Goal: Information Seeking & Learning: Find specific page/section

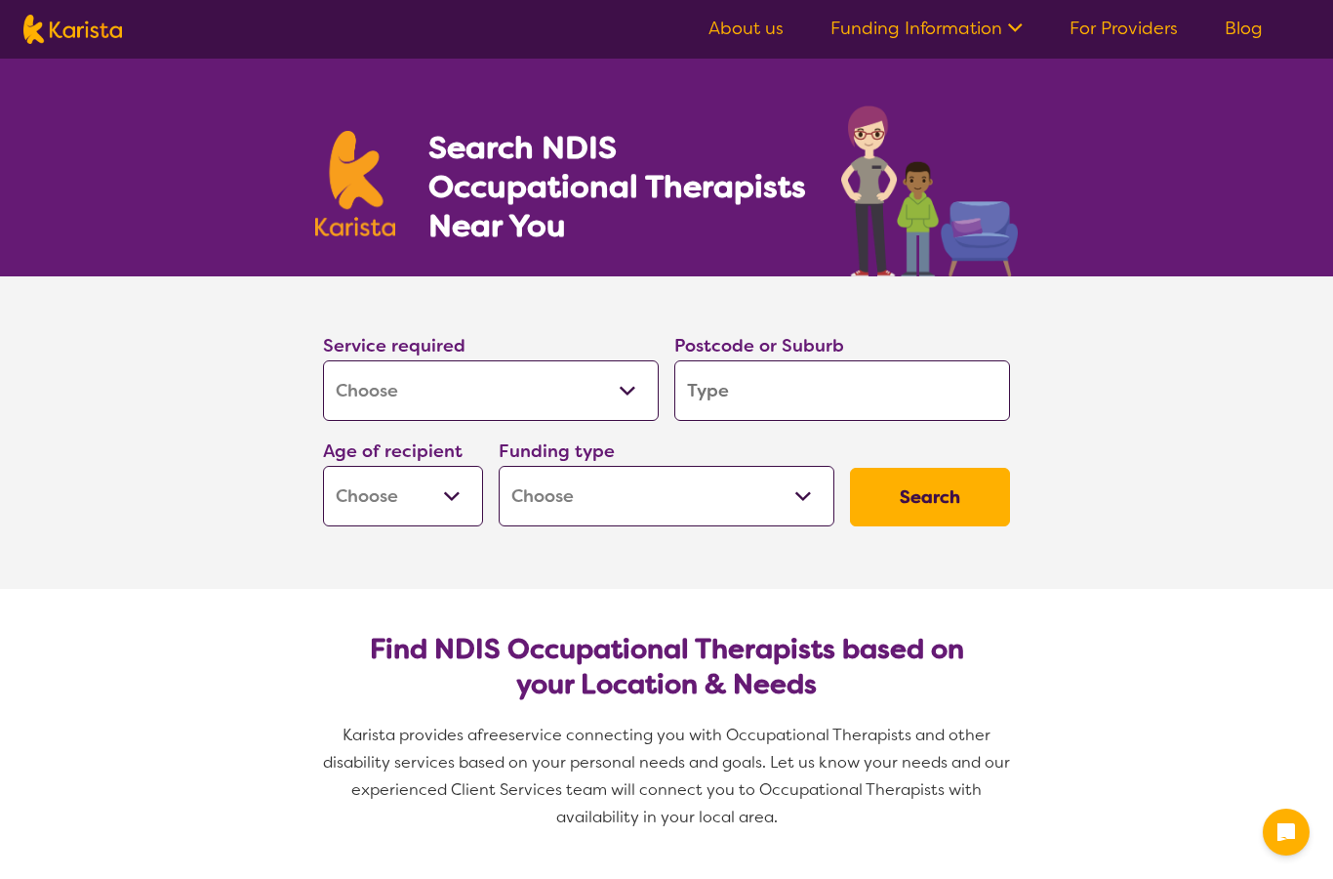
select select "[MEDICAL_DATA]"
click at [725, 508] on select "Home Care Package (HCP) National Disability Insurance Scheme (NDIS) I don't know" at bounding box center [667, 496] width 336 height 61
select select "HCP"
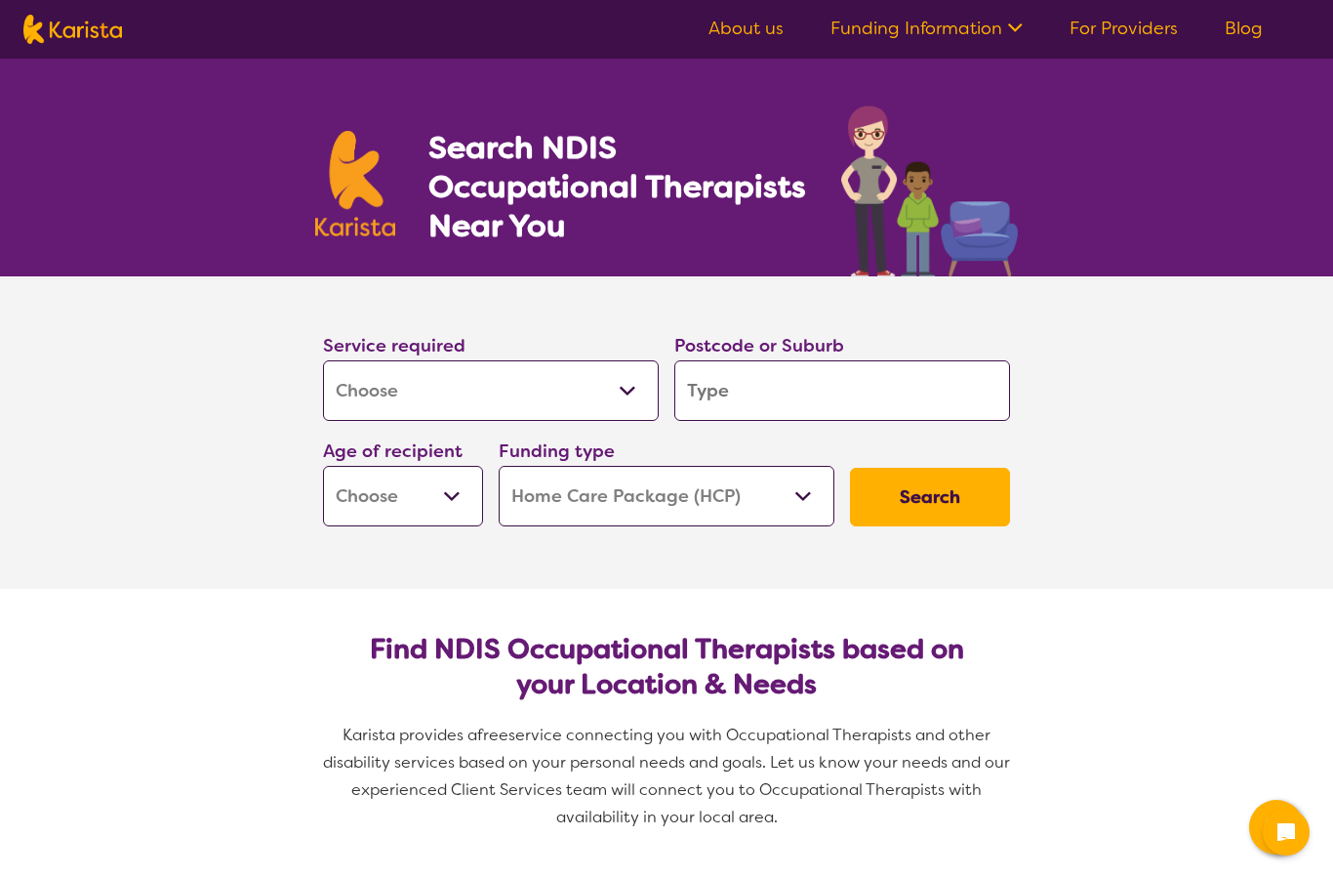
click at [955, 501] on button "Search" at bounding box center [930, 497] width 160 height 59
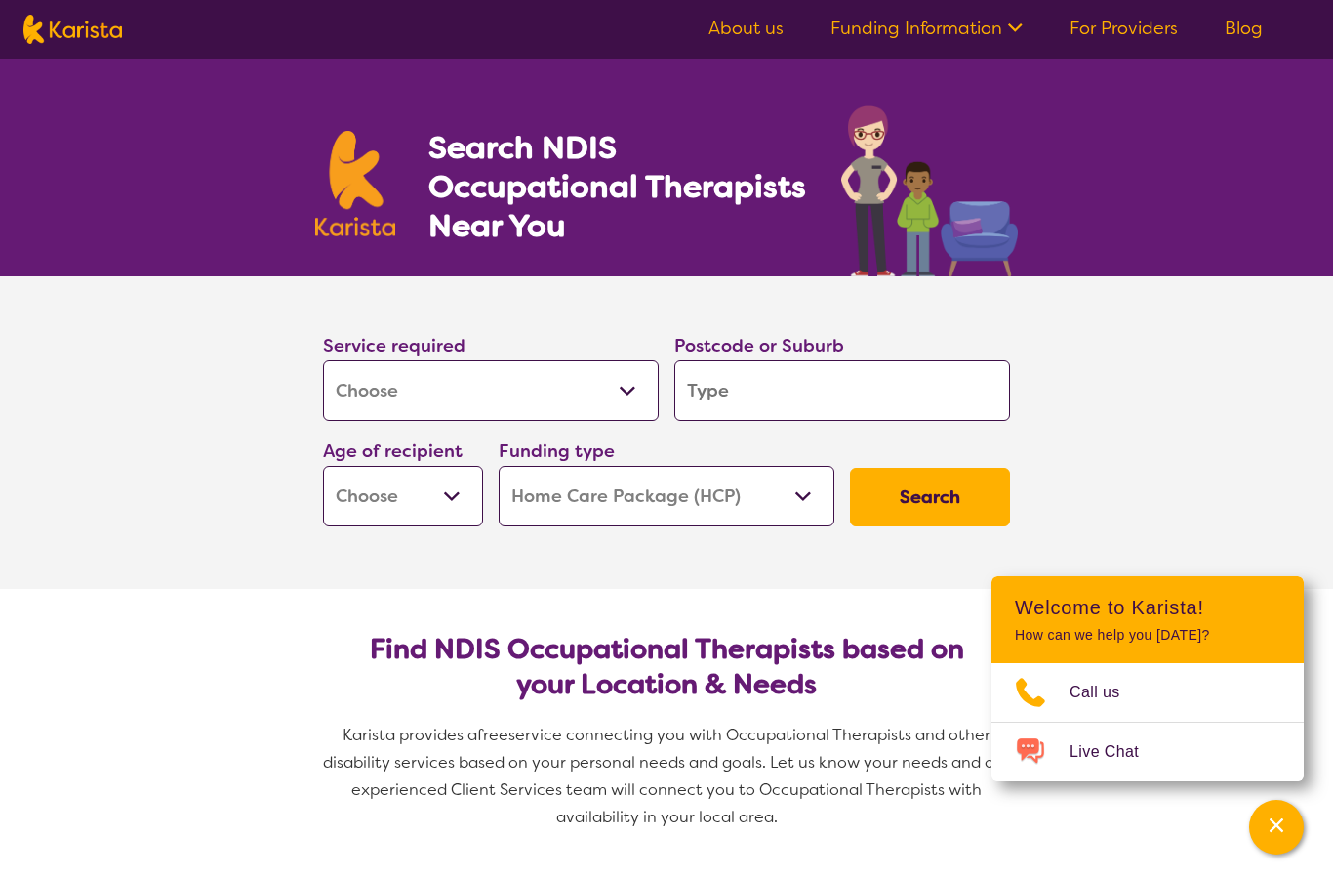
click at [437, 492] on select "Early Childhood - 0 to 9 Child - 10 to 11 Adolescent - 12 to 17 Adult - 18 to 6…" at bounding box center [403, 496] width 160 height 61
click at [434, 499] on select "Early Childhood - 0 to 9 Child - 10 to 11 Adolescent - 12 to 17 Adult - 18 to 6…" at bounding box center [403, 496] width 160 height 61
select select "AD"
click at [948, 501] on button "Search" at bounding box center [930, 497] width 160 height 59
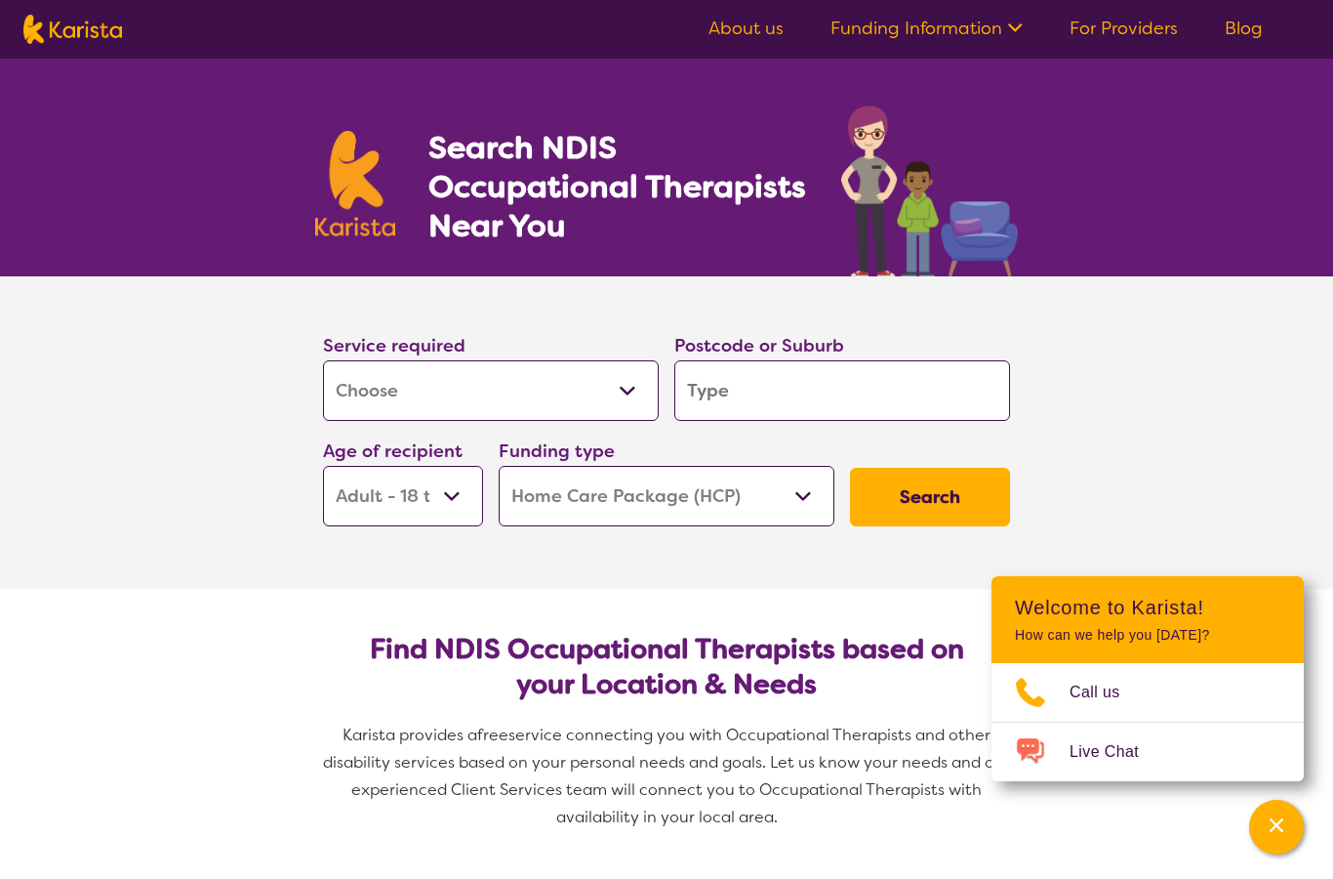
click at [851, 380] on input "search" at bounding box center [843, 390] width 336 height 61
type input "4"
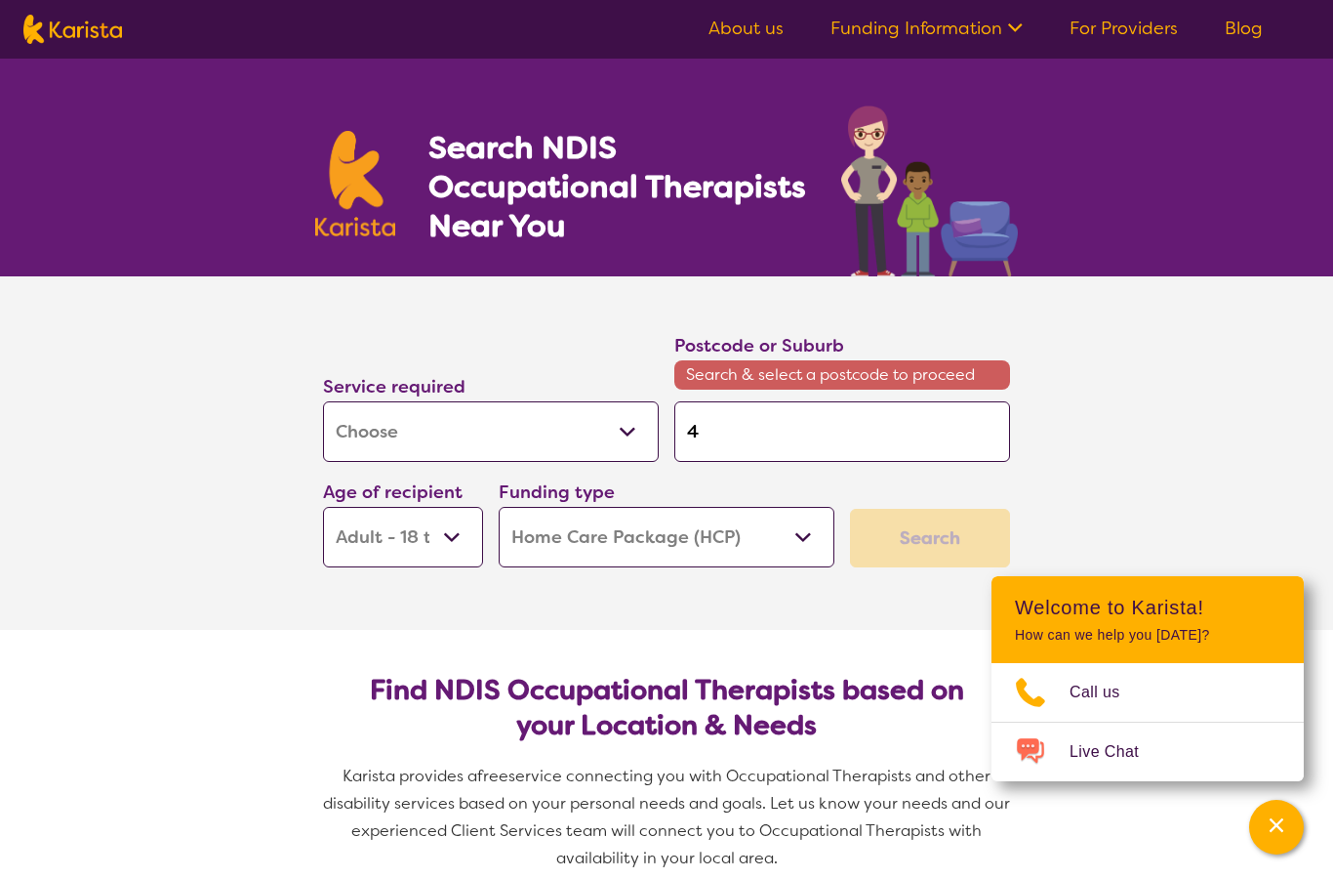
type input "40"
type input "400"
type input "4000"
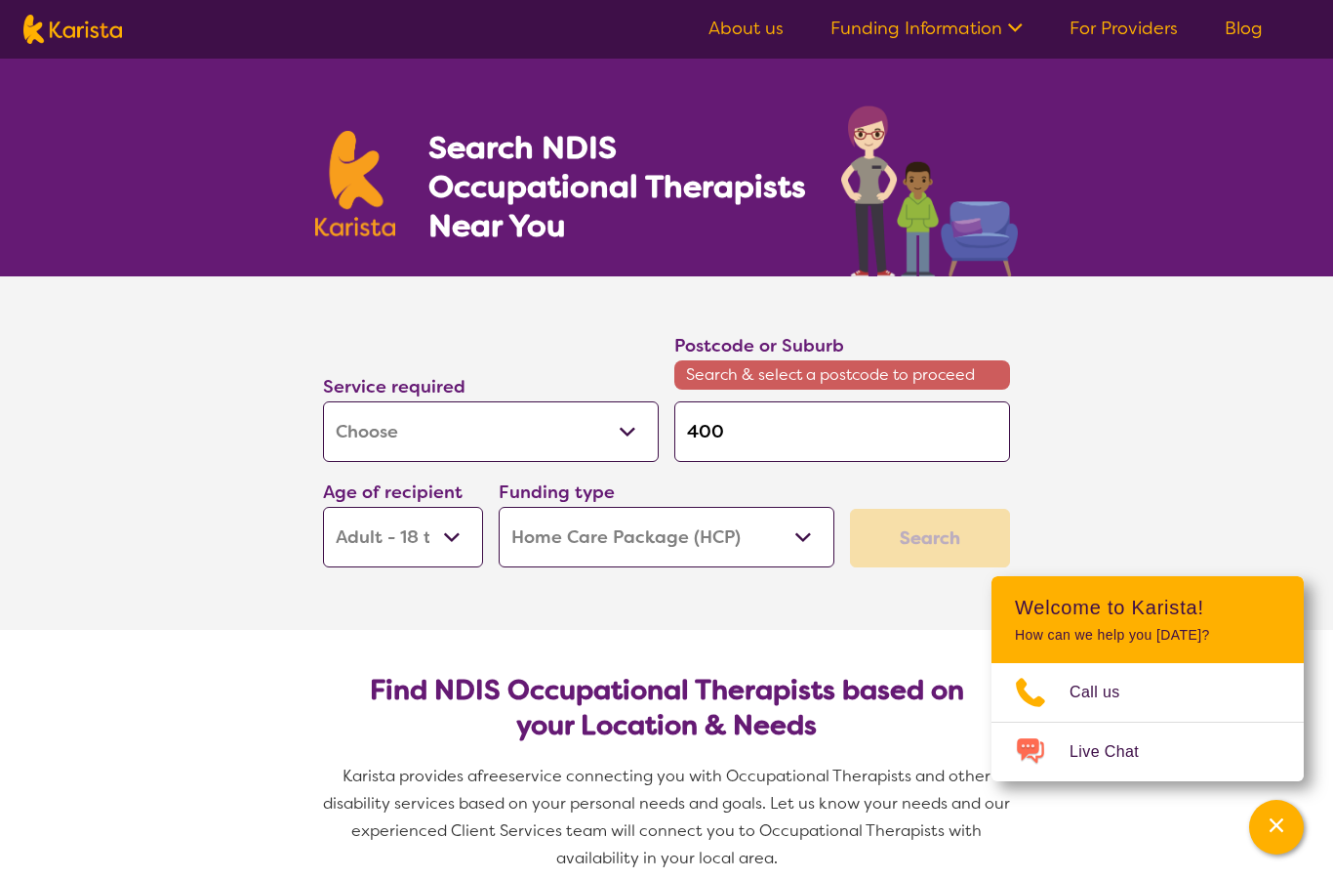
type input "4000"
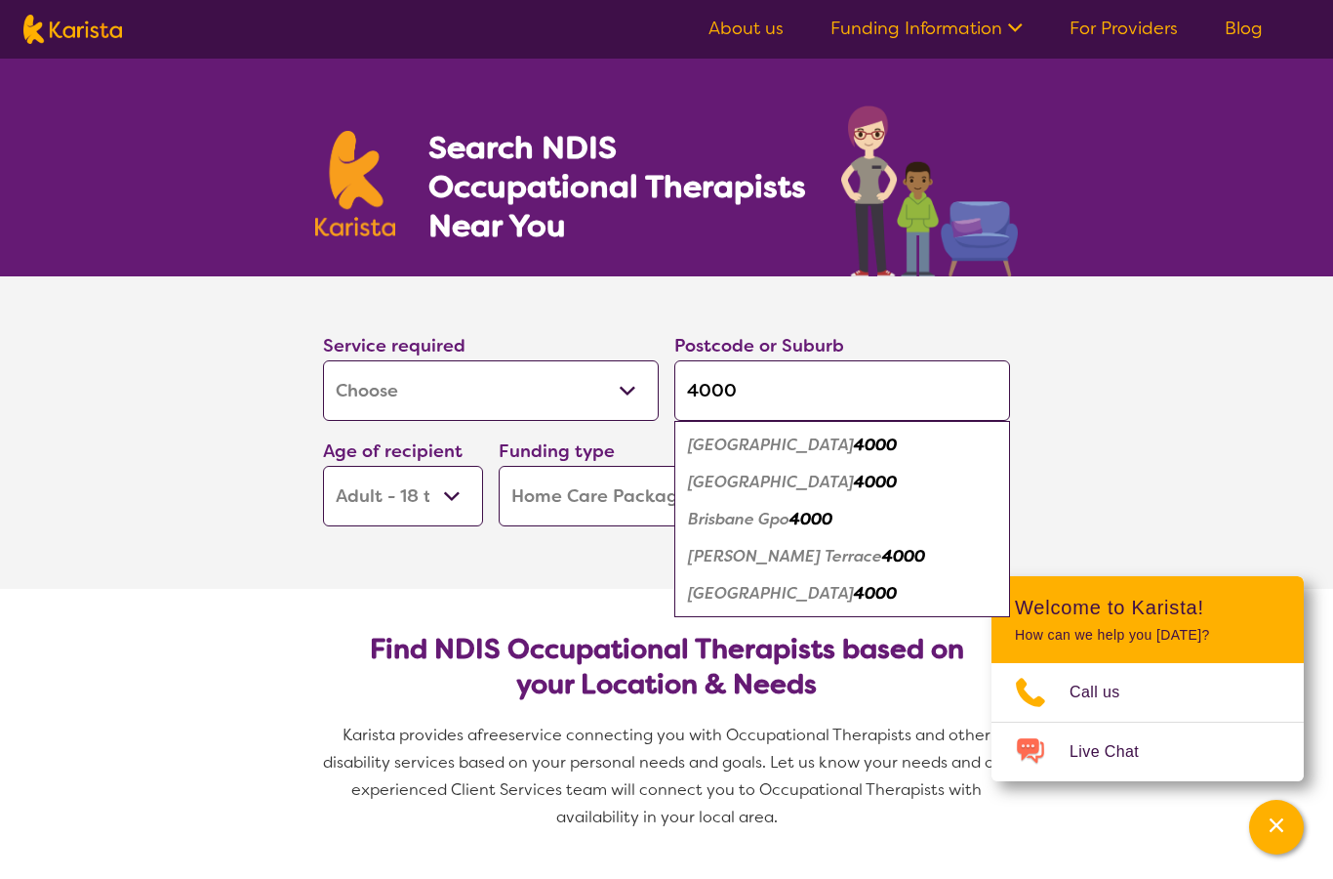
type input "4000"
click at [913, 473] on div "[GEOGRAPHIC_DATA] 4000" at bounding box center [842, 482] width 316 height 37
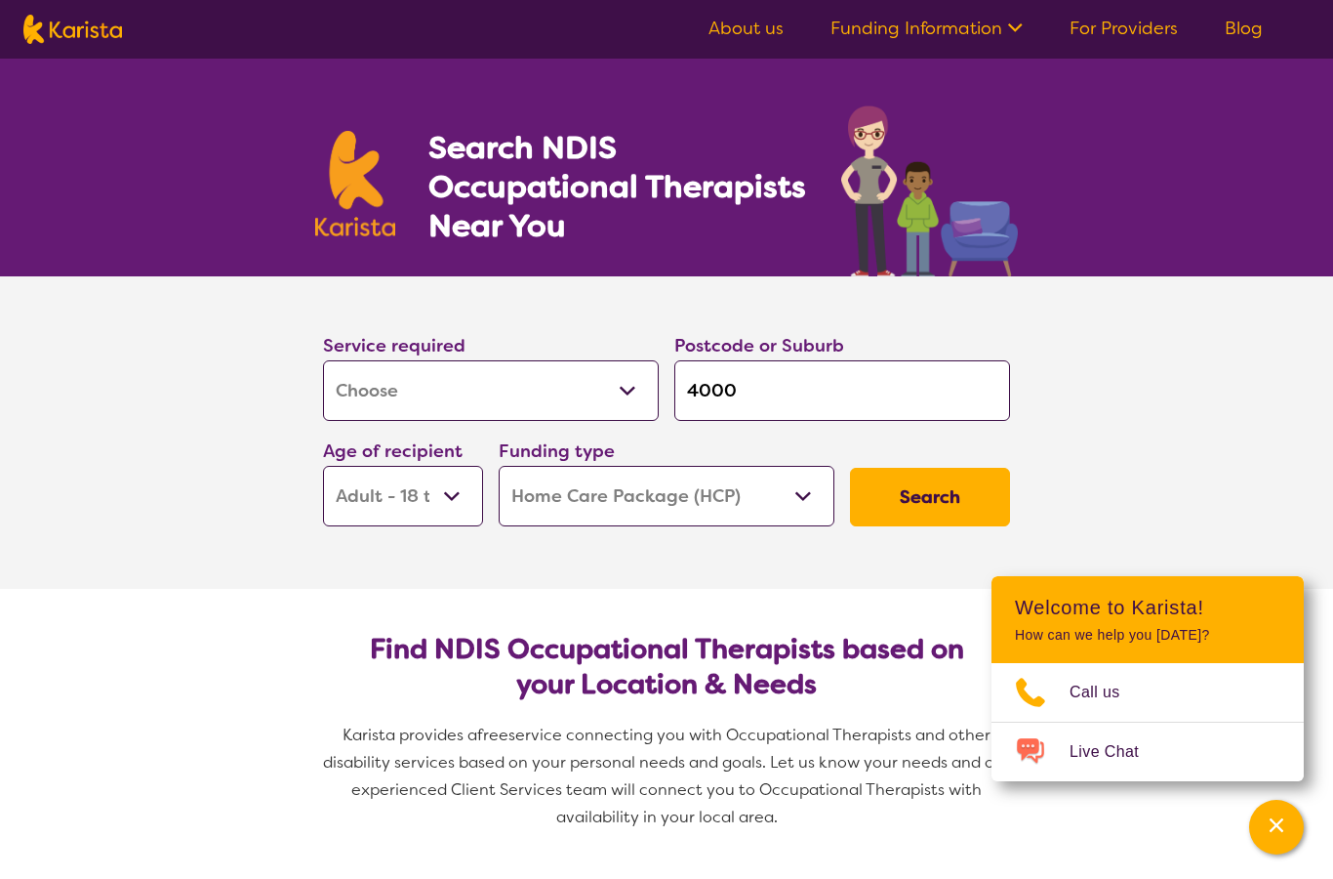
click at [973, 499] on button "Search" at bounding box center [930, 497] width 160 height 59
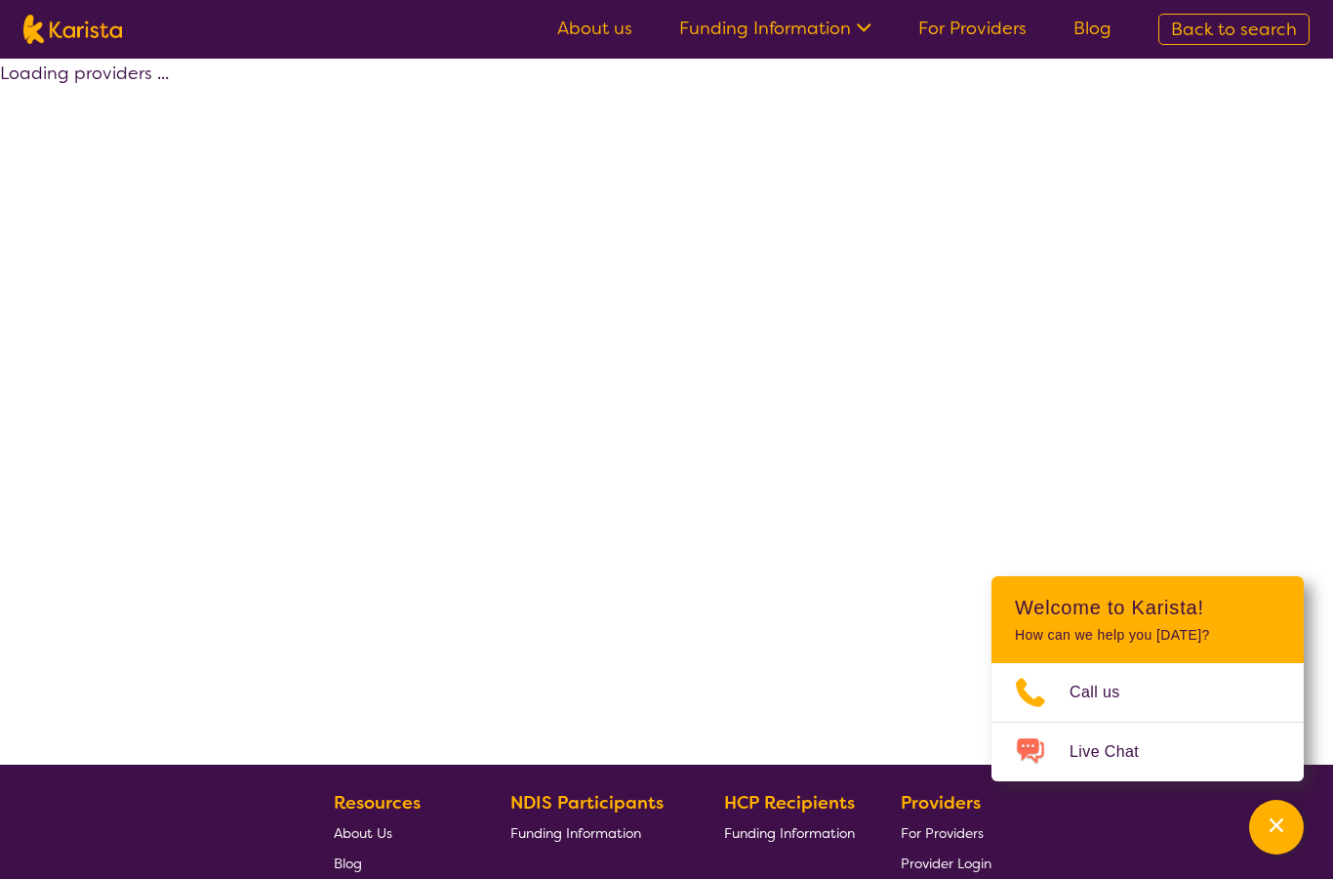
select select "[MEDICAL_DATA]"
select select "AD"
select select "HCP"
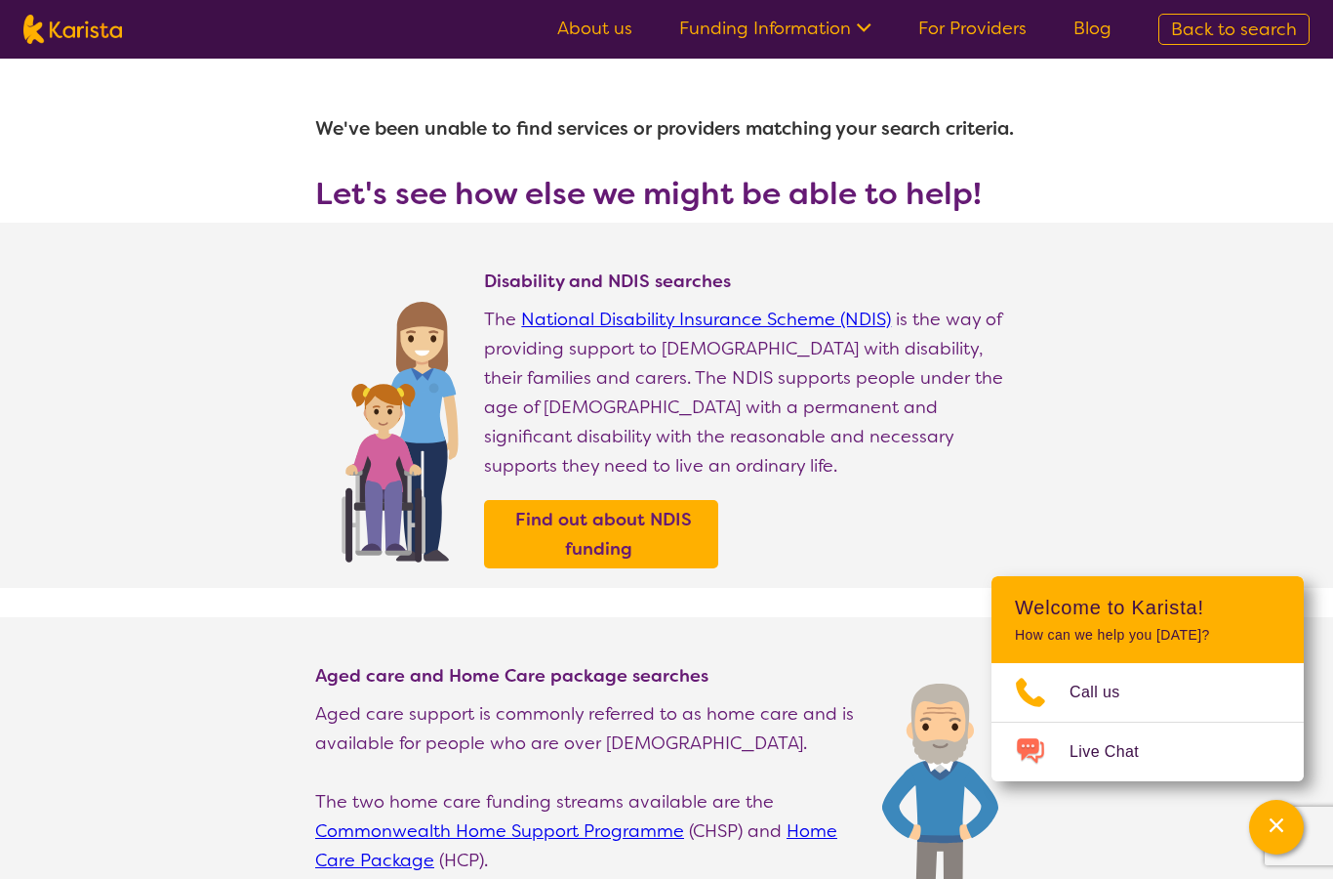
select select "[MEDICAL_DATA]"
select select "AD"
select select "HCP"
select select "[MEDICAL_DATA]"
select select "AD"
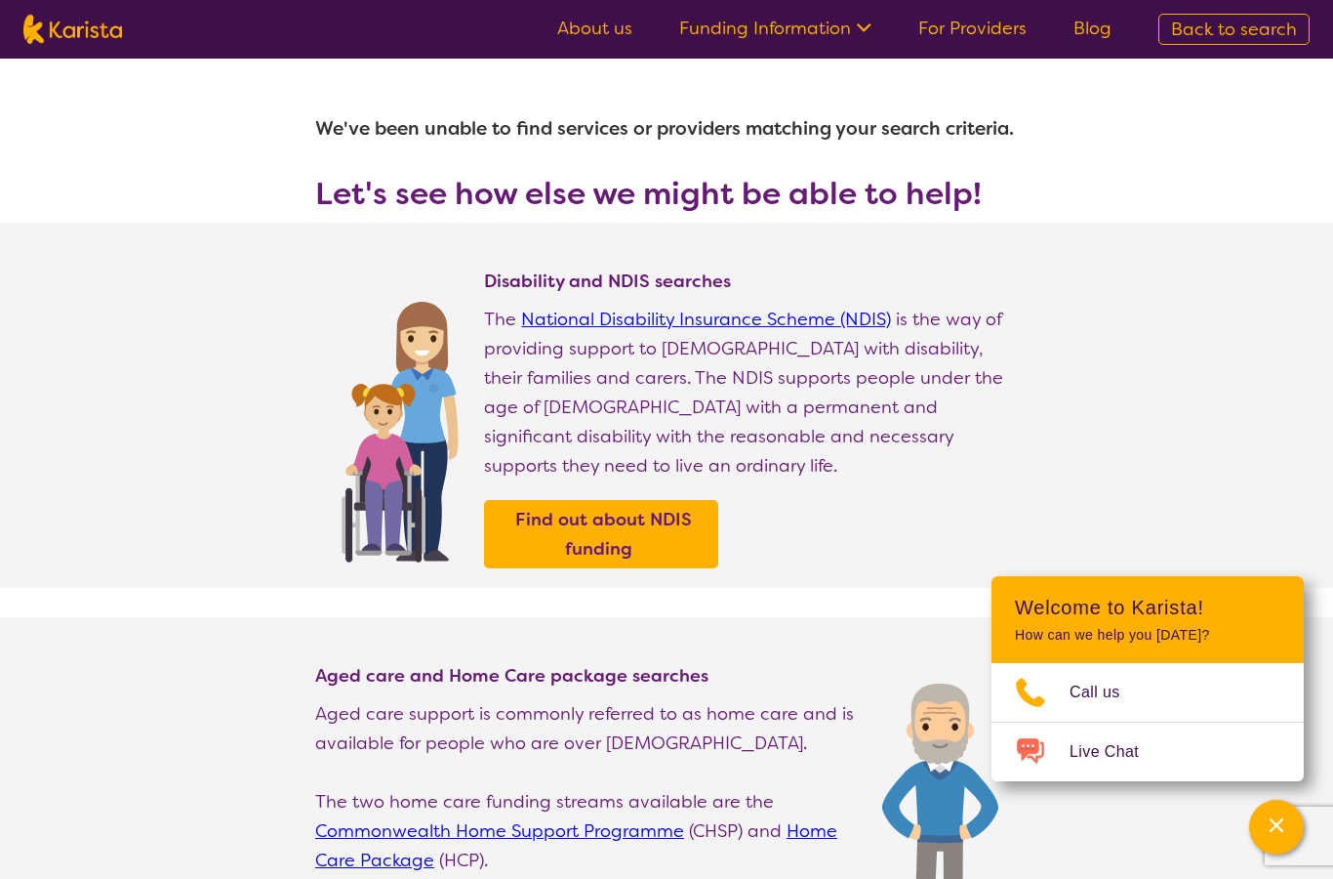
select select "HCP"
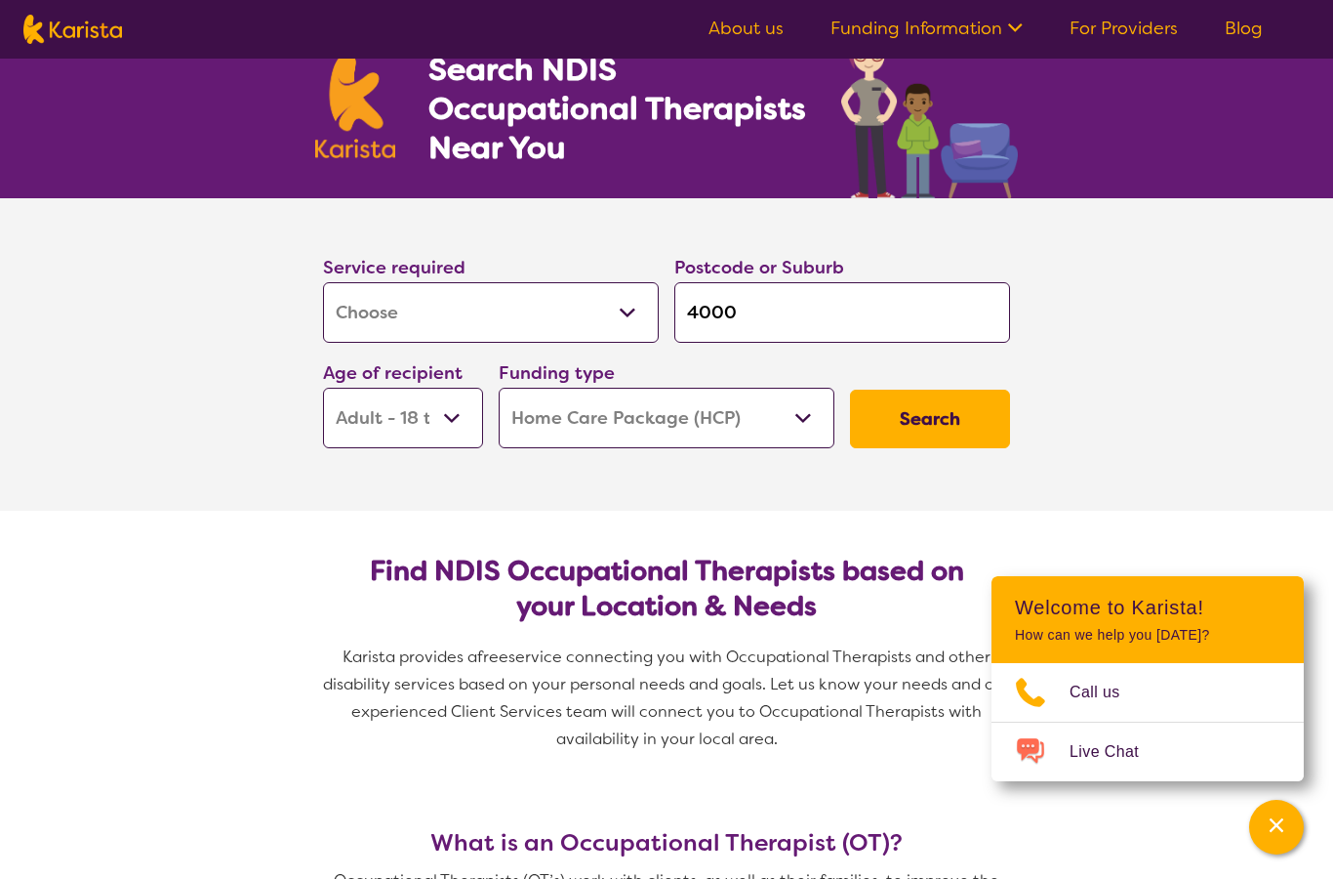
scroll to position [95, 0]
